Goal: Task Accomplishment & Management: Manage account settings

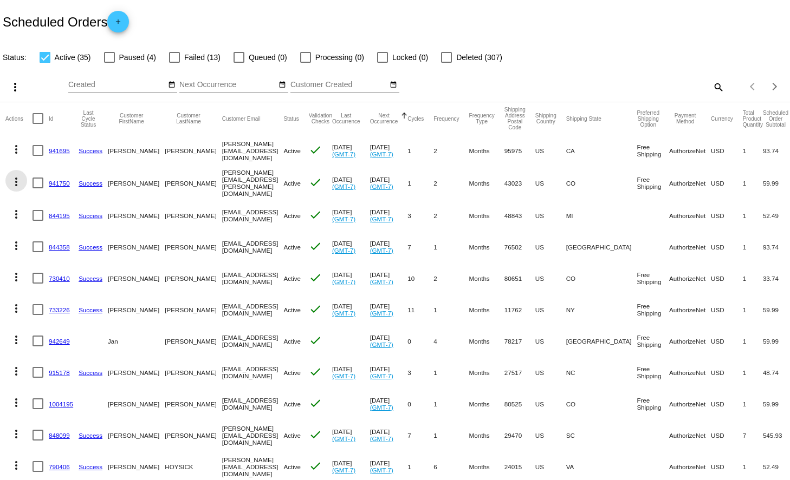
click at [15, 181] on mat-icon "more_vert" at bounding box center [16, 182] width 13 height 13
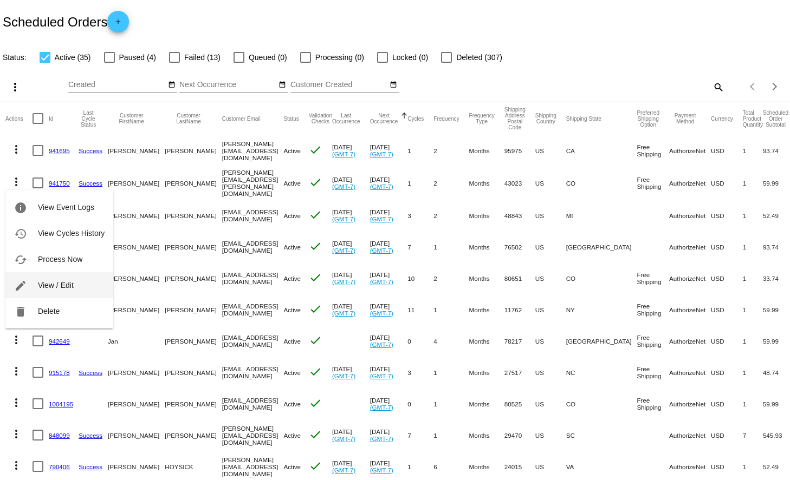
click at [66, 286] on span "View / Edit" at bounding box center [56, 285] width 36 height 9
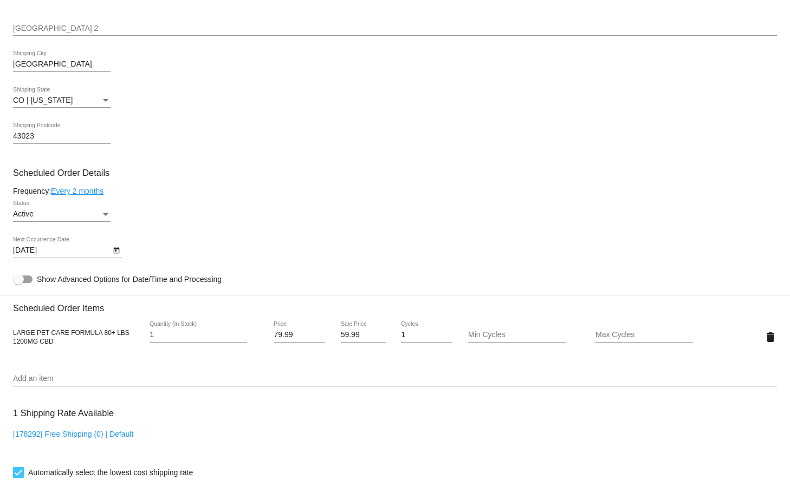
scroll to position [459, 0]
click at [114, 254] on icon "Open calendar" at bounding box center [116, 251] width 6 height 7
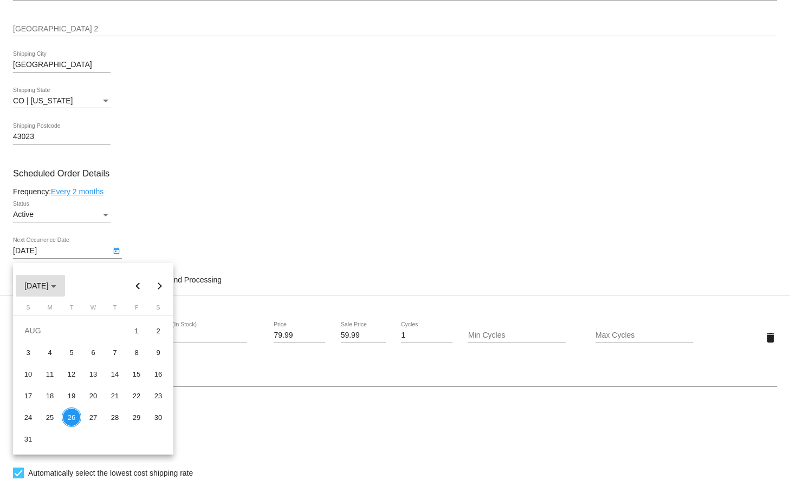
click at [56, 285] on span "[DATE]" at bounding box center [40, 286] width 32 height 9
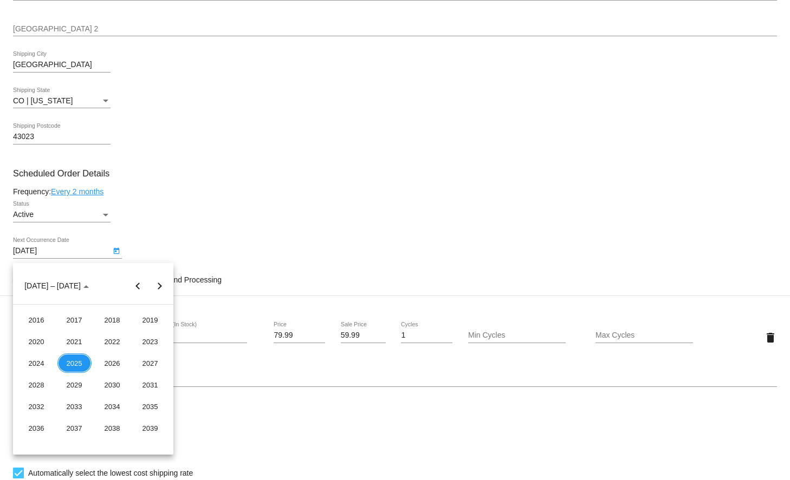
click at [189, 228] on div at bounding box center [395, 240] width 790 height 480
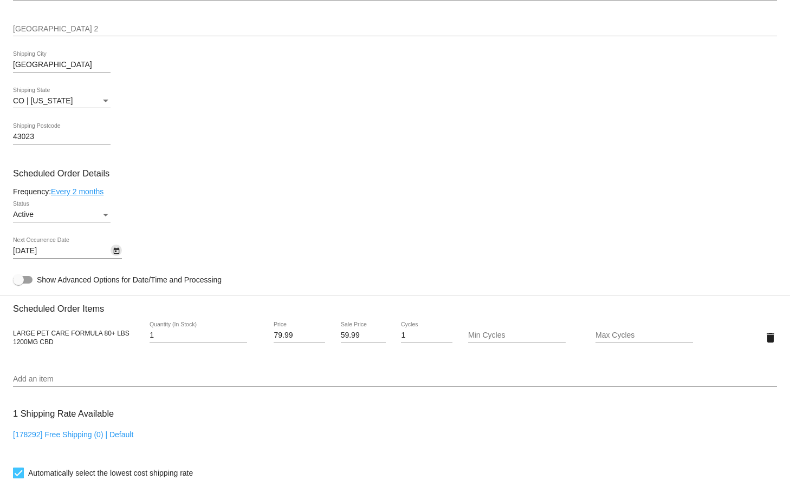
click at [113, 257] on icon "Open calendar" at bounding box center [117, 251] width 8 height 13
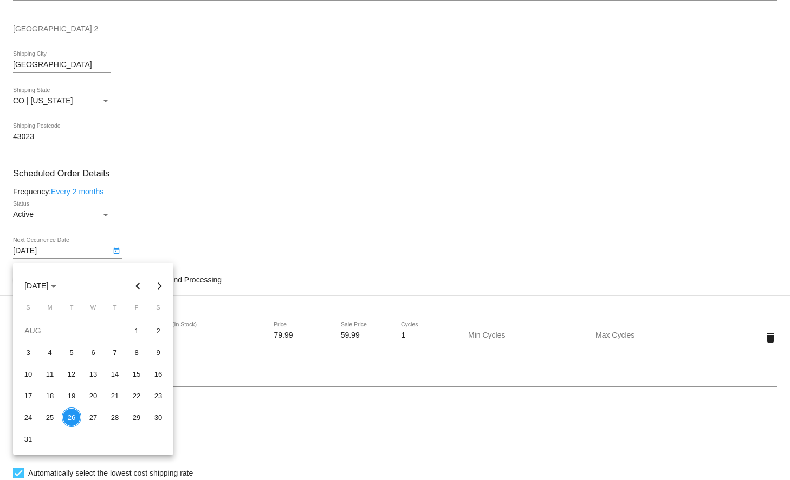
click at [160, 285] on button "Next month" at bounding box center [160, 286] width 22 height 22
click at [139, 418] on div "26" at bounding box center [137, 418] width 20 height 20
type input "[DATE]"
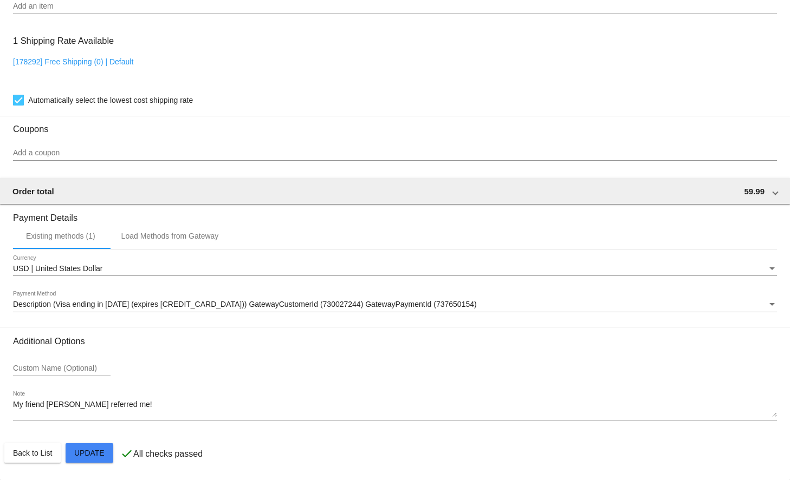
scroll to position [840, 0]
